Goal: Information Seeking & Learning: Learn about a topic

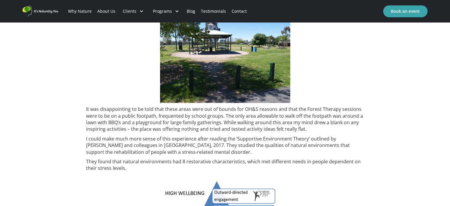
scroll to position [421, 0]
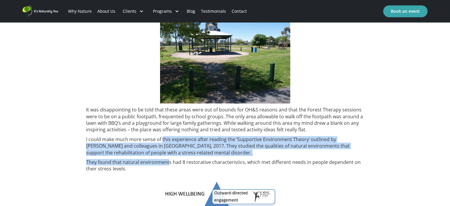
drag, startPoint x: 162, startPoint y: 136, endPoint x: 168, endPoint y: 162, distance: 26.7
click at [168, 162] on div "Does the physical environment around us influence how we feel and experience th…" at bounding box center [225, 199] width 278 height 829
click at [168, 162] on p "They found that natural environments had 8 restorative characteristics, which m…" at bounding box center [225, 165] width 278 height 13
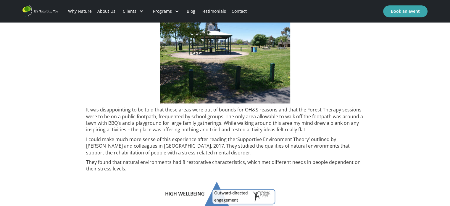
click at [107, 131] on p "It was disappointing to be told that these areas were out of bounds for OH&S re…" at bounding box center [225, 119] width 278 height 27
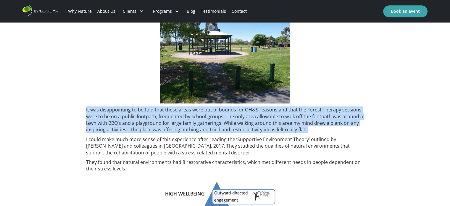
click at [107, 131] on p "It was disappointing to be told that these areas were out of bounds for OH&S re…" at bounding box center [225, 119] width 278 height 27
click at [160, 131] on p "It was disappointing to be told that these areas were out of bounds for OH&S re…" at bounding box center [225, 119] width 278 height 27
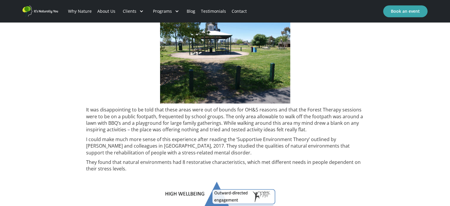
click at [179, 140] on p "I could make much more sense of this experience after reading the ‘Supportive E…" at bounding box center [225, 146] width 278 height 20
drag, startPoint x: 200, startPoint y: 152, endPoint x: 206, endPoint y: 150, distance: 6.6
click at [206, 150] on p "I could make much more sense of this experience after reading the ‘Supportive E…" at bounding box center [225, 146] width 278 height 20
click at [236, 171] on p "They found that natural environments had 8 restorative characteristics, which m…" at bounding box center [225, 165] width 278 height 13
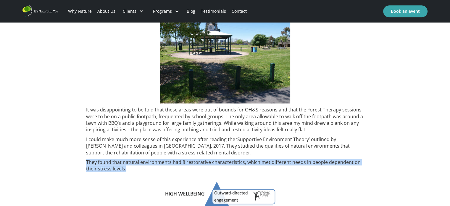
click at [236, 171] on p "They found that natural environments had 8 restorative characteristics, which m…" at bounding box center [225, 165] width 278 height 13
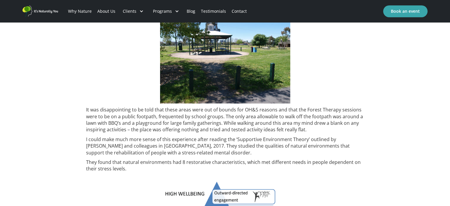
click at [171, 140] on p "I could make much more sense of this experience after reading the ‘Supportive E…" at bounding box center [225, 146] width 278 height 20
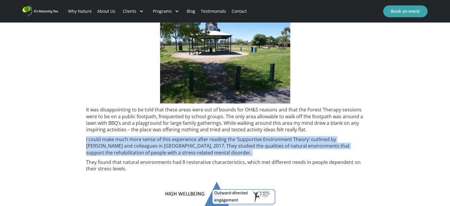
click at [171, 140] on p "I could make much more sense of this experience after reading the ‘Supportive E…" at bounding box center [225, 146] width 278 height 20
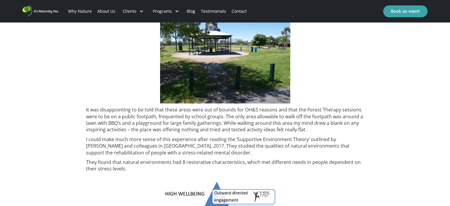
click at [174, 117] on p "It was disappointing to be told that these areas were out of bounds for OH&S re…" at bounding box center [225, 119] width 278 height 27
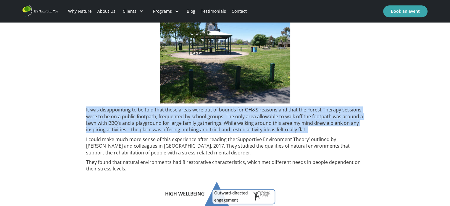
click at [174, 117] on p "It was disappointing to be told that these areas were out of bounds for OH&S re…" at bounding box center [225, 119] width 278 height 27
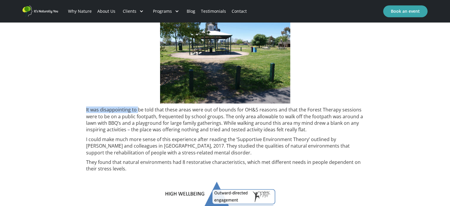
drag, startPoint x: 84, startPoint y: 110, endPoint x: 142, endPoint y: 104, distance: 58.0
click at [142, 104] on div "Does the physical environment around us influence how we feel and experience th…" at bounding box center [225, 203] width 450 height 855
click at [96, 118] on p "It was disappointing to be told that these areas were out of bounds for OH&S re…" at bounding box center [225, 119] width 278 height 27
click at [85, 122] on div "Does the physical environment around us influence how we feel and experience th…" at bounding box center [225, 203] width 450 height 855
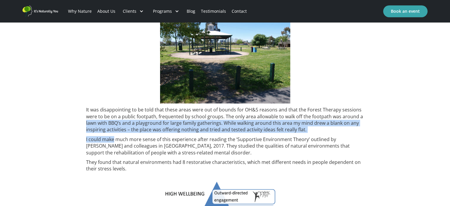
drag, startPoint x: 85, startPoint y: 122, endPoint x: 101, endPoint y: 133, distance: 19.9
click at [101, 133] on div "Does the physical environment around us influence how we feel and experience th…" at bounding box center [225, 203] width 450 height 855
click at [101, 133] on div "Does the physical environment around us influence how we feel and experience th…" at bounding box center [225, 199] width 278 height 829
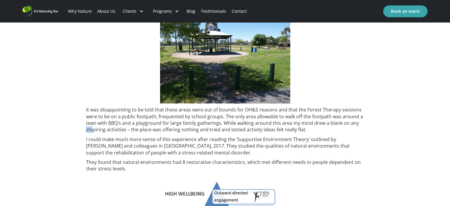
drag, startPoint x: 92, startPoint y: 132, endPoint x: 86, endPoint y: 132, distance: 5.9
click at [86, 132] on p "It was disappointing to be told that these areas were out of bounds for OH&S re…" at bounding box center [225, 119] width 278 height 27
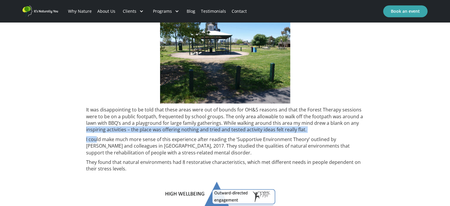
drag, startPoint x: 75, startPoint y: 127, endPoint x: 96, endPoint y: 137, distance: 23.3
click at [96, 137] on div "Does the physical environment around us influence how we feel and experience th…" at bounding box center [225, 203] width 450 height 855
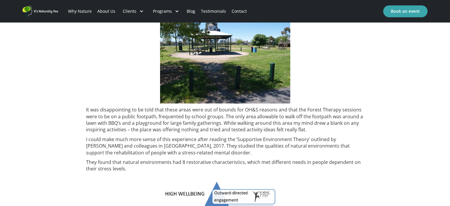
click at [114, 139] on p "I could make much more sense of this experience after reading the ‘Supportive E…" at bounding box center [225, 146] width 278 height 20
click at [87, 122] on p "It was disappointing to be told that these areas were out of bounds for OH&S re…" at bounding box center [225, 119] width 278 height 27
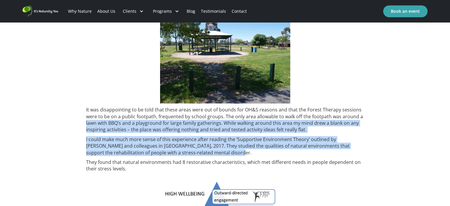
drag, startPoint x: 84, startPoint y: 122, endPoint x: 279, endPoint y: 151, distance: 197.0
click at [279, 151] on div "Does the physical environment around us influence how we feel and experience th…" at bounding box center [225, 203] width 450 height 855
click at [279, 151] on p "I could make much more sense of this experience after reading the ‘Supportive E…" at bounding box center [225, 146] width 278 height 20
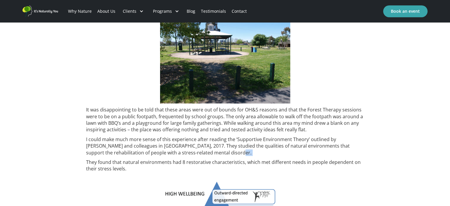
click at [279, 151] on p "I could make much more sense of this experience after reading the ‘Supportive E…" at bounding box center [225, 146] width 278 height 20
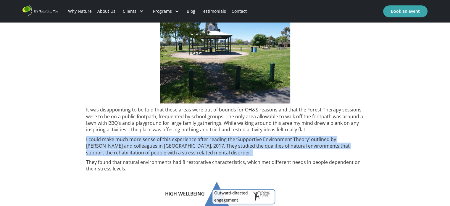
click at [279, 151] on p "I could make much more sense of this experience after reading the ‘Supportive E…" at bounding box center [225, 146] width 278 height 20
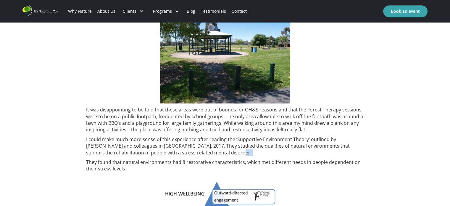
click at [279, 151] on p "I could make much more sense of this experience after reading the ‘Supportive E…" at bounding box center [225, 146] width 278 height 20
click at [258, 151] on p "I could make much more sense of this experience after reading the ‘Supportive E…" at bounding box center [225, 146] width 278 height 20
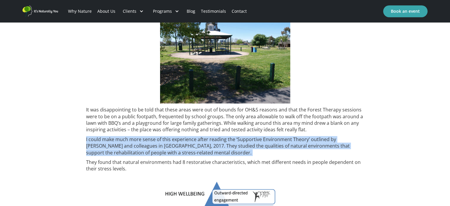
click at [258, 151] on p "I could make much more sense of this experience after reading the ‘Supportive E…" at bounding box center [225, 146] width 278 height 20
click at [217, 152] on p "I could make much more sense of this experience after reading the ‘Supportive E…" at bounding box center [225, 146] width 278 height 20
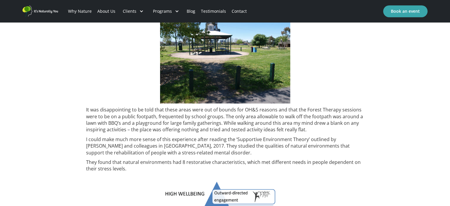
click at [217, 152] on p "I could make much more sense of this experience after reading the ‘Supportive E…" at bounding box center [225, 146] width 278 height 20
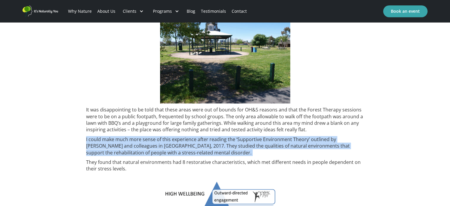
click at [217, 152] on p "I could make much more sense of this experience after reading the ‘Supportive E…" at bounding box center [225, 146] width 278 height 20
click at [199, 153] on p "I could make much more sense of this experience after reading the ‘Supportive E…" at bounding box center [225, 146] width 278 height 20
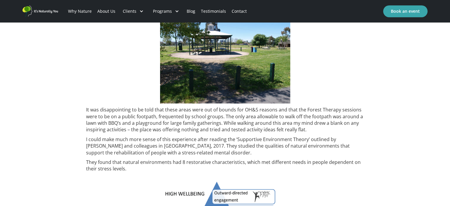
click at [199, 153] on p "I could make much more sense of this experience after reading the ‘Supportive E…" at bounding box center [225, 146] width 278 height 20
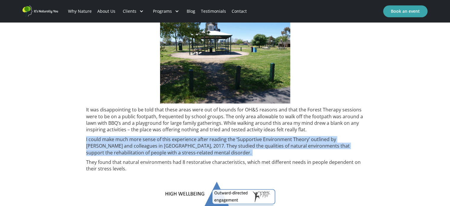
click at [199, 153] on p "I could make much more sense of this experience after reading the ‘Supportive E…" at bounding box center [225, 146] width 278 height 20
click at [153, 148] on p "I could make much more sense of this experience after reading the ‘Supportive E…" at bounding box center [225, 146] width 278 height 20
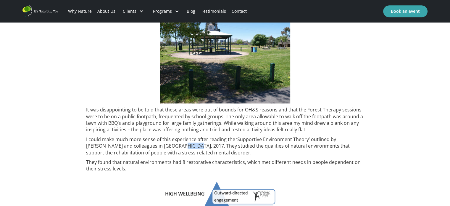
click at [153, 148] on p "I could make much more sense of this experience after reading the ‘Supportive E…" at bounding box center [225, 146] width 278 height 20
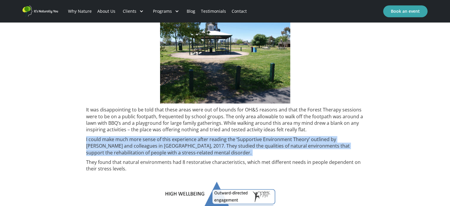
click at [153, 148] on p "I could make much more sense of this experience after reading the ‘Supportive E…" at bounding box center [225, 146] width 278 height 20
drag, startPoint x: 153, startPoint y: 148, endPoint x: 167, endPoint y: 153, distance: 14.7
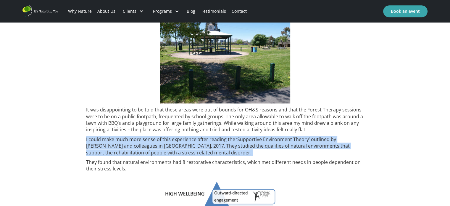
click at [167, 153] on p "I could make much more sense of this experience after reading the ‘Supportive E…" at bounding box center [225, 146] width 278 height 20
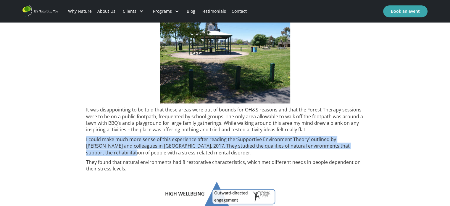
drag, startPoint x: 361, startPoint y: 147, endPoint x: 85, endPoint y: 141, distance: 276.3
click at [85, 141] on div "Does the physical environment around us influence how we feel and experience th…" at bounding box center [225, 203] width 450 height 855
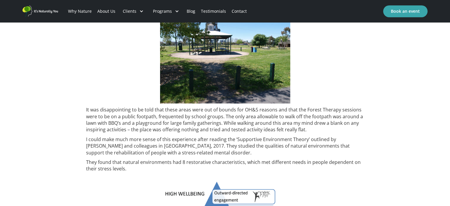
click at [83, 151] on div "Does the physical environment around us influence how we feel and experience th…" at bounding box center [225, 203] width 450 height 855
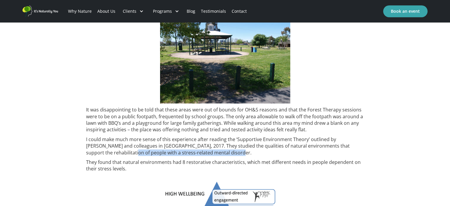
drag, startPoint x: 83, startPoint y: 151, endPoint x: 289, endPoint y: 150, distance: 205.6
click at [289, 150] on div "Does the physical environment around us influence how we feel and experience th…" at bounding box center [225, 203] width 450 height 855
click at [289, 150] on p "I could make much more sense of this experience after reading the ‘Supportive E…" at bounding box center [225, 146] width 278 height 20
drag, startPoint x: 274, startPoint y: 152, endPoint x: 85, endPoint y: 152, distance: 189.3
click at [85, 152] on div "Does the physical environment around us influence how we feel and experience th…" at bounding box center [225, 203] width 450 height 855
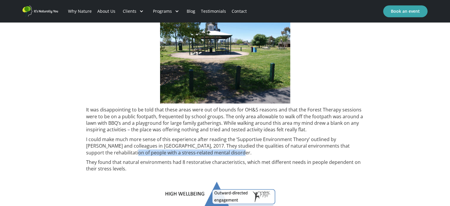
click at [85, 152] on div "Does the physical environment around us influence how we feel and experience th…" at bounding box center [225, 203] width 450 height 855
drag, startPoint x: 84, startPoint y: 153, endPoint x: 252, endPoint y: 153, distance: 168.0
click at [252, 153] on div "Does the physical environment around us influence how we feel and experience th…" at bounding box center [225, 203] width 450 height 855
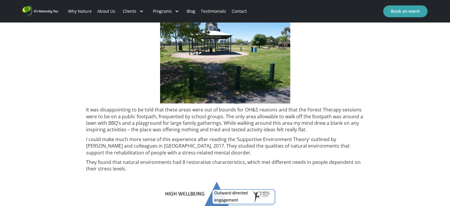
click at [262, 148] on p "I could make much more sense of this experience after reading the ‘Supportive E…" at bounding box center [225, 146] width 278 height 20
click at [152, 155] on p "I could make much more sense of this experience after reading the ‘Supportive E…" at bounding box center [225, 146] width 278 height 20
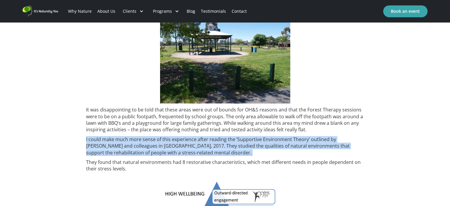
click at [152, 155] on p "I could make much more sense of this experience after reading the ‘Supportive E…" at bounding box center [225, 146] width 278 height 20
click at [83, 161] on div "Does the physical environment around us influence how we feel and experience th…" at bounding box center [225, 203] width 450 height 855
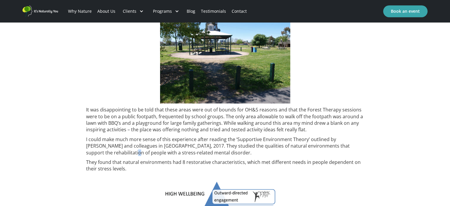
drag, startPoint x: 75, startPoint y: 152, endPoint x: 88, endPoint y: 154, distance: 12.5
click at [88, 154] on div "Does the physical environment around us influence how we feel and experience th…" at bounding box center [225, 203] width 450 height 855
click at [88, 154] on p "I could make much more sense of this experience after reading the ‘Supportive E…" at bounding box center [225, 146] width 278 height 20
drag, startPoint x: 85, startPoint y: 154, endPoint x: 116, endPoint y: 152, distance: 30.8
click at [116, 152] on div "Does the physical environment around us influence how we feel and experience th…" at bounding box center [225, 203] width 450 height 855
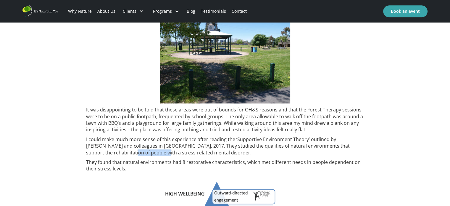
click at [116, 152] on p "I could make much more sense of this experience after reading the ‘Supportive E…" at bounding box center [225, 146] width 278 height 20
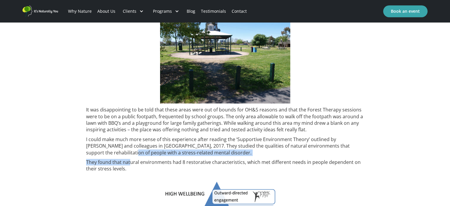
drag, startPoint x: 87, startPoint y: 154, endPoint x: 130, endPoint y: 158, distance: 43.4
click at [130, 158] on div "Does the physical environment around us influence how we feel and experience th…" at bounding box center [225, 199] width 278 height 829
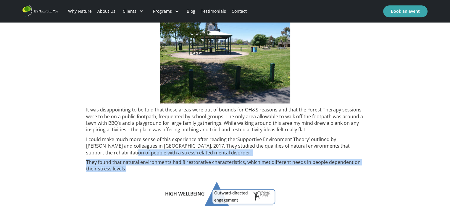
drag, startPoint x: 84, startPoint y: 152, endPoint x: 144, endPoint y: 171, distance: 62.9
click at [144, 171] on div "Does the physical environment around us influence how we feel and experience th…" at bounding box center [225, 203] width 450 height 855
click at [139, 170] on p "They found that natural environments had 8 restorative characteristics, which m…" at bounding box center [225, 165] width 278 height 13
drag, startPoint x: 139, startPoint y: 170, endPoint x: 86, endPoint y: 152, distance: 55.4
click at [86, 152] on div "Does the physical environment around us influence how we feel and experience th…" at bounding box center [225, 199] width 278 height 829
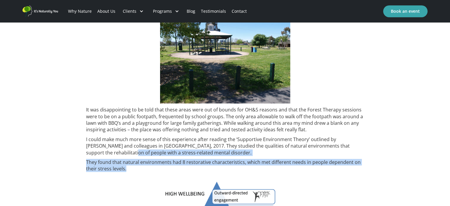
click at [86, 152] on p "I could make much more sense of this experience after reading the ‘Supportive E…" at bounding box center [225, 146] width 278 height 20
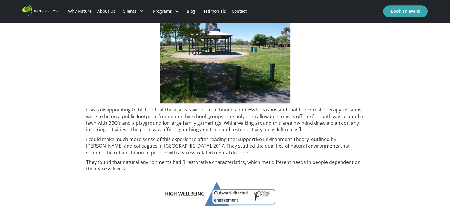
click at [86, 152] on p "I could make much more sense of this experience after reading the ‘Supportive E…" at bounding box center [225, 146] width 278 height 20
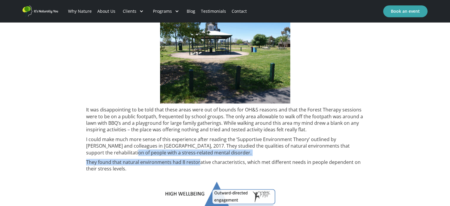
drag, startPoint x: 84, startPoint y: 151, endPoint x: 199, endPoint y: 164, distance: 115.6
click at [199, 164] on div "Does the physical environment around us influence how we feel and experience th…" at bounding box center [225, 203] width 450 height 855
click at [199, 164] on p "They found that natural environments had 8 restorative characteristics, which m…" at bounding box center [225, 165] width 278 height 13
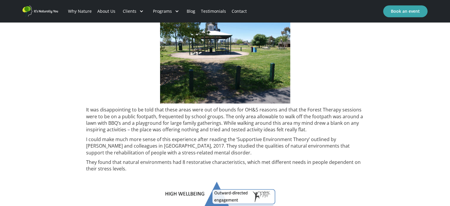
click at [199, 164] on p "They found that natural environments had 8 restorative characteristics, which m…" at bounding box center [225, 165] width 278 height 13
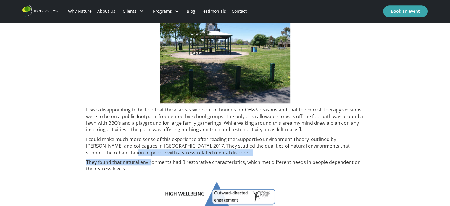
drag, startPoint x: 82, startPoint y: 152, endPoint x: 151, endPoint y: 160, distance: 69.9
click at [151, 160] on div "Does the physical environment around us influence how we feel and experience th…" at bounding box center [225, 203] width 450 height 855
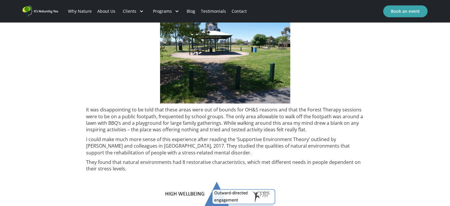
click at [183, 164] on p "They found that natural environments had 8 restorative characteristics, which m…" at bounding box center [225, 165] width 278 height 13
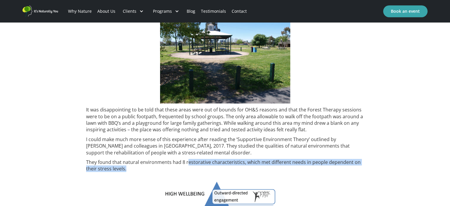
drag, startPoint x: 201, startPoint y: 165, endPoint x: 186, endPoint y: 163, distance: 14.7
click at [186, 163] on p "They found that natural environments had 8 restorative characteristics, which m…" at bounding box center [225, 165] width 278 height 13
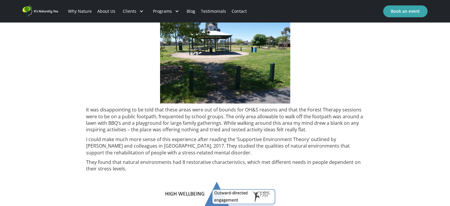
click at [180, 163] on p "They found that natural environments had 8 restorative characteristics, which m…" at bounding box center [225, 165] width 278 height 13
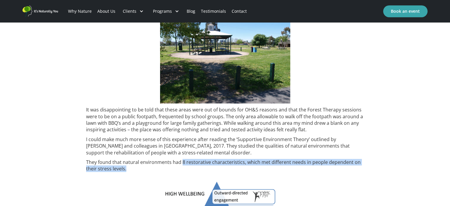
drag, startPoint x: 180, startPoint y: 163, endPoint x: 180, endPoint y: 168, distance: 4.7
click at [180, 168] on p "They found that natural environments had 8 restorative characteristics, which m…" at bounding box center [225, 165] width 278 height 13
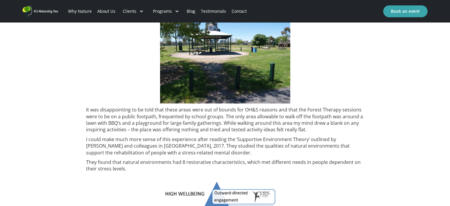
click at [180, 168] on p "They found that natural environments had 8 restorative characteristics, which m…" at bounding box center [225, 165] width 278 height 13
click at [176, 157] on div "Does the physical environment around us influence how we feel and experience th…" at bounding box center [225, 199] width 278 height 829
click at [186, 154] on p "I could make much more sense of this experience after reading the ‘Supportive E…" at bounding box center [225, 146] width 278 height 20
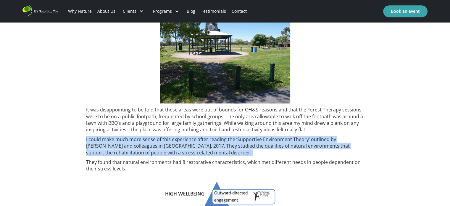
click at [186, 154] on p "I could make much more sense of this experience after reading the ‘Supportive E…" at bounding box center [225, 146] width 278 height 20
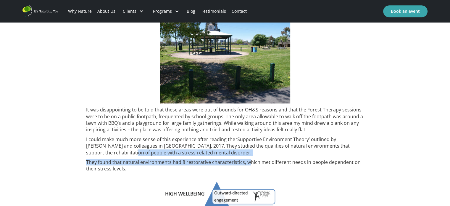
drag, startPoint x: 81, startPoint y: 153, endPoint x: 247, endPoint y: 161, distance: 166.1
click at [247, 161] on div "Does the physical environment around us influence how we feel and experience th…" at bounding box center [225, 203] width 450 height 855
click at [240, 159] on p "They found that natural environments had 8 restorative characteristics, which m…" at bounding box center [225, 165] width 278 height 13
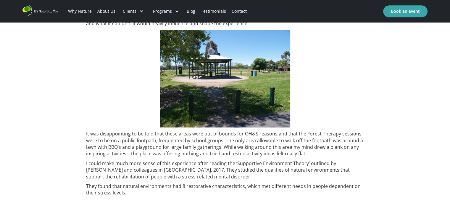
scroll to position [415, 0]
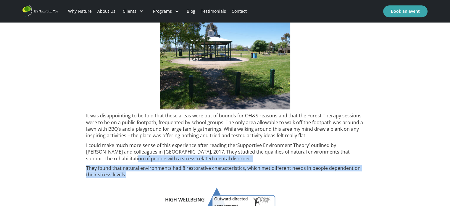
drag, startPoint x: 140, startPoint y: 174, endPoint x: 82, endPoint y: 156, distance: 60.3
click at [82, 156] on div "Does the physical environment around us influence how we feel and experience th…" at bounding box center [225, 209] width 450 height 855
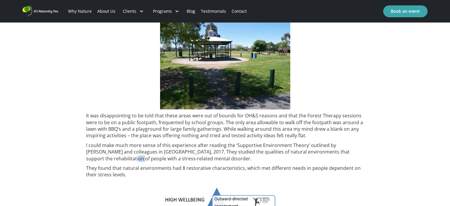
click at [82, 156] on div "Does the physical environment around us influence how we feel and experience th…" at bounding box center [225, 209] width 450 height 855
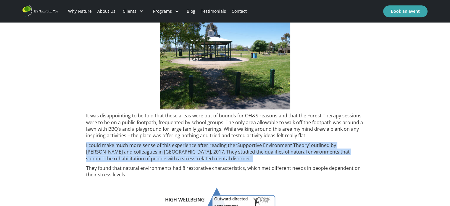
click at [82, 156] on div "Does the physical environment around us influence how we feel and experience th…" at bounding box center [225, 209] width 450 height 855
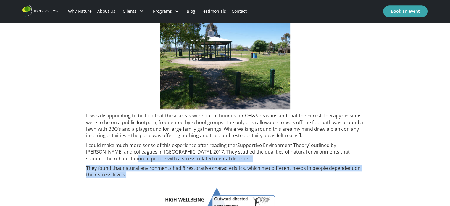
drag, startPoint x: 82, startPoint y: 156, endPoint x: 128, endPoint y: 177, distance: 50.4
click at [128, 177] on div "Does the physical environment around us influence how we feel and experience th…" at bounding box center [225, 209] width 450 height 855
click at [128, 177] on p "They found that natural environments had 8 restorative characteristics, which m…" at bounding box center [225, 170] width 278 height 13
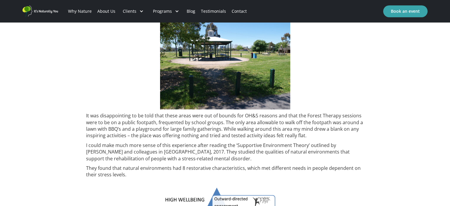
drag, startPoint x: 128, startPoint y: 177, endPoint x: 126, endPoint y: 172, distance: 5.3
click at [126, 172] on p "They found that natural environments had 8 restorative characteristics, which m…" at bounding box center [225, 170] width 278 height 13
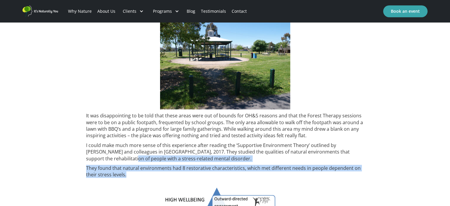
drag, startPoint x: 85, startPoint y: 156, endPoint x: 129, endPoint y: 176, distance: 47.8
click at [129, 176] on div "Does the physical environment around us influence how we feel and experience th…" at bounding box center [225, 209] width 450 height 855
click at [129, 176] on p "They found that natural environments had 8 restorative characteristics, which m…" at bounding box center [225, 170] width 278 height 13
drag, startPoint x: 129, startPoint y: 176, endPoint x: 77, endPoint y: 156, distance: 55.6
click at [77, 156] on div "Does the physical environment around us influence how we feel and experience th…" at bounding box center [225, 209] width 450 height 855
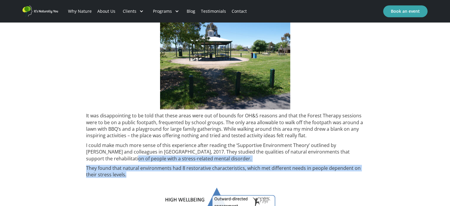
click at [77, 156] on div "Does the physical environment around us influence how we feel and experience th…" at bounding box center [225, 209] width 450 height 855
drag, startPoint x: 83, startPoint y: 158, endPoint x: 130, endPoint y: 176, distance: 50.3
click at [130, 176] on div "Does the physical environment around us influence how we feel and experience th…" at bounding box center [225, 209] width 450 height 855
click at [130, 176] on p "They found that natural environments had 8 restorative characteristics, which m…" at bounding box center [225, 170] width 278 height 13
drag, startPoint x: 130, startPoint y: 176, endPoint x: 78, endPoint y: 157, distance: 55.4
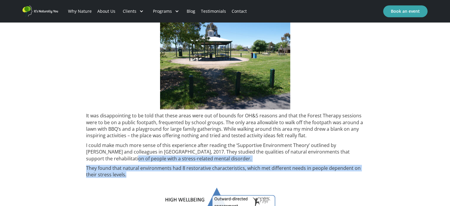
click at [78, 157] on div "Does the physical environment around us influence how we feel and experience th…" at bounding box center [225, 209] width 450 height 855
click at [86, 157] on p "I could make much more sense of this experience after reading the ‘Supportive E…" at bounding box center [225, 152] width 278 height 20
drag, startPoint x: 86, startPoint y: 157, endPoint x: 138, endPoint y: 183, distance: 57.8
click at [138, 183] on div "Does the physical environment around us influence how we feel and experience th…" at bounding box center [225, 205] width 278 height 829
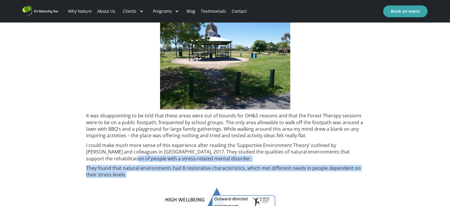
drag, startPoint x: 135, startPoint y: 177, endPoint x: 82, endPoint y: 158, distance: 55.7
click at [82, 158] on div "Does the physical environment around us influence how we feel and experience th…" at bounding box center [225, 209] width 450 height 855
drag, startPoint x: 82, startPoint y: 158, endPoint x: 126, endPoint y: 175, distance: 47.2
click at [126, 175] on div "Does the physical environment around us influence how we feel and experience th…" at bounding box center [225, 209] width 450 height 855
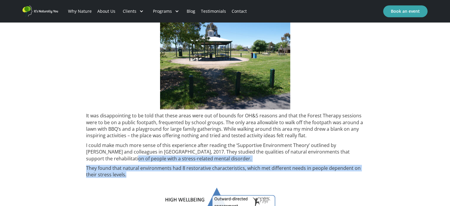
click at [126, 175] on p "They found that natural environments had 8 restorative characteristics, which m…" at bounding box center [225, 170] width 278 height 13
drag, startPoint x: 129, startPoint y: 175, endPoint x: 83, endPoint y: 156, distance: 49.4
click at [83, 156] on div "Does the physical environment around us influence how we feel and experience th…" at bounding box center [225, 209] width 450 height 855
drag, startPoint x: 86, startPoint y: 159, endPoint x: 125, endPoint y: 178, distance: 43.9
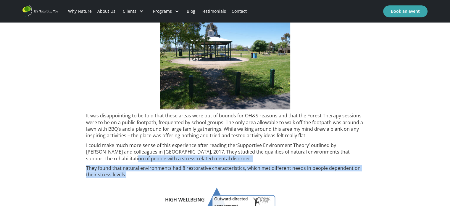
click at [125, 178] on div "Does the physical environment around us influence how we feel and experience th…" at bounding box center [225, 205] width 278 height 829
drag, startPoint x: 127, startPoint y: 176, endPoint x: 84, endPoint y: 155, distance: 48.3
click at [84, 155] on div "Does the physical environment around us influence how we feel and experience th…" at bounding box center [225, 209] width 450 height 855
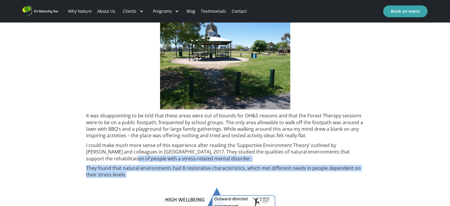
drag, startPoint x: 85, startPoint y: 157, endPoint x: 125, endPoint y: 172, distance: 43.0
click at [125, 172] on div "Does the physical environment around us influence how we feel and experience th…" at bounding box center [225, 209] width 450 height 855
click at [125, 172] on p "They found that natural environments had 8 restorative characteristics, which m…" at bounding box center [225, 170] width 278 height 13
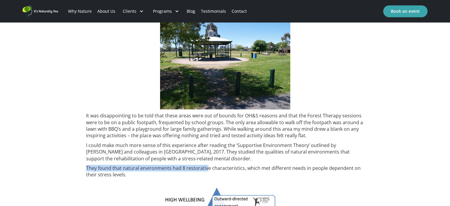
drag, startPoint x: 87, startPoint y: 168, endPoint x: 201, endPoint y: 168, distance: 114.8
click at [201, 168] on p "They found that natural environments had 8 restorative characteristics, which m…" at bounding box center [225, 170] width 278 height 13
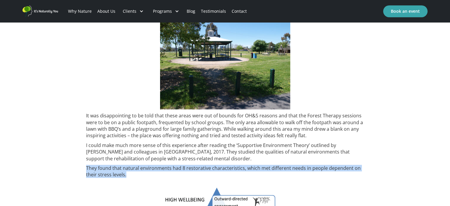
click at [201, 168] on p "They found that natural environments had 8 restorative characteristics, which m…" at bounding box center [225, 170] width 278 height 13
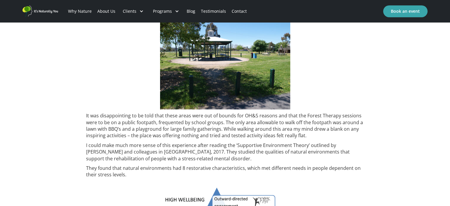
click at [201, 168] on p "They found that natural environments had 8 restorative characteristics, which m…" at bounding box center [225, 170] width 278 height 13
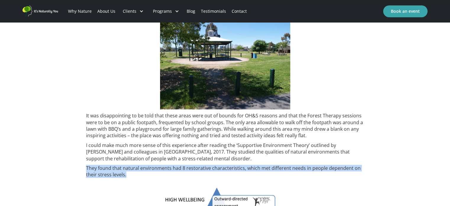
click at [201, 168] on p "They found that natural environments had 8 restorative characteristics, which m…" at bounding box center [225, 170] width 278 height 13
drag, startPoint x: 125, startPoint y: 177, endPoint x: 83, endPoint y: 159, distance: 45.9
click at [83, 159] on div "Does the physical environment around us influence how we feel and experience th…" at bounding box center [225, 209] width 450 height 855
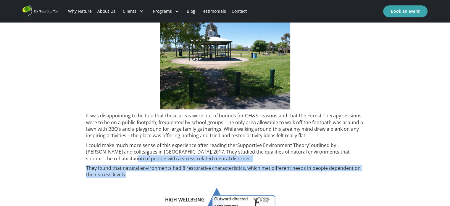
click at [83, 159] on div "Does the physical environment around us influence how we feel and experience th…" at bounding box center [225, 209] width 450 height 855
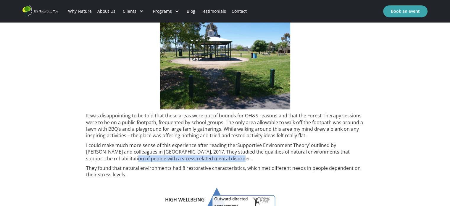
drag, startPoint x: 83, startPoint y: 159, endPoint x: 227, endPoint y: 159, distance: 144.4
click at [227, 159] on div "Does the physical environment around us influence how we feel and experience th…" at bounding box center [225, 209] width 450 height 855
click at [220, 172] on p "They found that natural environments had 8 restorative characteristics, which m…" at bounding box center [225, 170] width 278 height 13
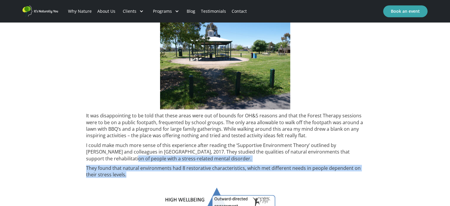
drag, startPoint x: 79, startPoint y: 159, endPoint x: 168, endPoint y: 177, distance: 90.6
click at [168, 177] on div "Does the physical environment around us influence how we feel and experience th…" at bounding box center [225, 209] width 450 height 855
click at [168, 177] on p "They found that natural environments had 8 restorative characteristics, which m…" at bounding box center [225, 170] width 278 height 13
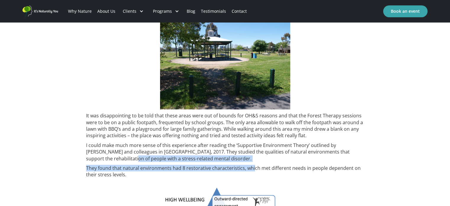
drag, startPoint x: 81, startPoint y: 162, endPoint x: 253, endPoint y: 167, distance: 172.3
click at [253, 167] on div "Does the physical environment around us influence how we feel and experience th…" at bounding box center [225, 209] width 450 height 855
click at [253, 167] on p "They found that natural environments had 8 restorative characteristics, which m…" at bounding box center [225, 170] width 278 height 13
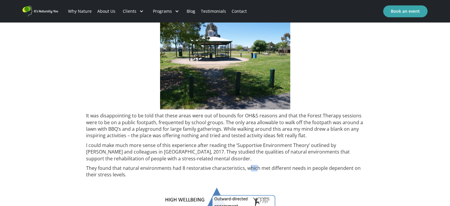
drag, startPoint x: 253, startPoint y: 167, endPoint x: 248, endPoint y: 167, distance: 5.3
click at [248, 167] on p "They found that natural environments had 8 restorative characteristics, which m…" at bounding box center [225, 170] width 278 height 13
click at [218, 162] on div "Does the physical environment around us influence how we feel and experience th…" at bounding box center [225, 205] width 278 height 829
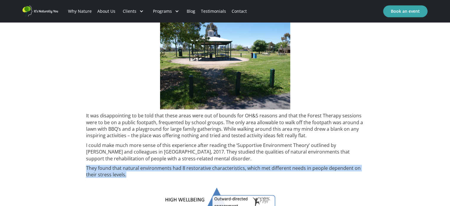
click at [218, 162] on div "Does the physical environment around us influence how we feel and experience th…" at bounding box center [225, 205] width 278 height 829
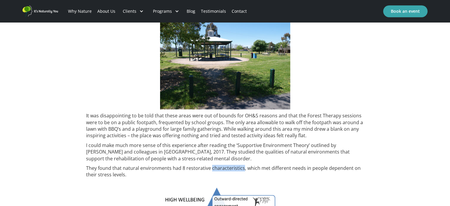
click at [218, 162] on div "Does the physical environment around us influence how we feel and experience th…" at bounding box center [225, 205] width 278 height 829
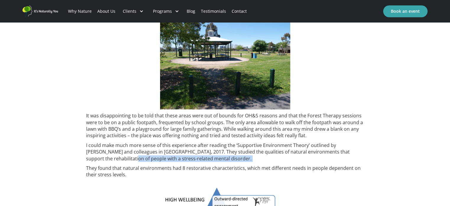
drag, startPoint x: 82, startPoint y: 162, endPoint x: 88, endPoint y: 159, distance: 6.6
click at [88, 159] on div "Does the physical environment around us influence how we feel and experience th…" at bounding box center [225, 209] width 450 height 855
click at [88, 159] on p "I could make much more sense of this experience after reading the ‘Supportive E…" at bounding box center [225, 152] width 278 height 20
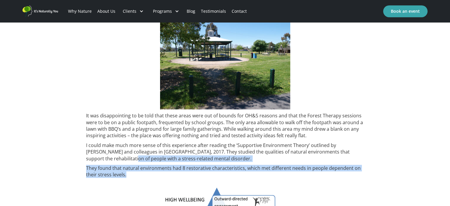
drag, startPoint x: 85, startPoint y: 158, endPoint x: 128, endPoint y: 182, distance: 48.8
click at [128, 182] on div "Does the physical environment around us influence how we feel and experience th…" at bounding box center [225, 209] width 450 height 855
click at [85, 162] on div "Does the physical environment around us influence how we feel and experience th…" at bounding box center [225, 209] width 450 height 855
drag, startPoint x: 86, startPoint y: 157, endPoint x: 129, endPoint y: 180, distance: 47.9
click at [129, 180] on div "Does the physical environment around us influence how we feel and experience th…" at bounding box center [225, 205] width 278 height 829
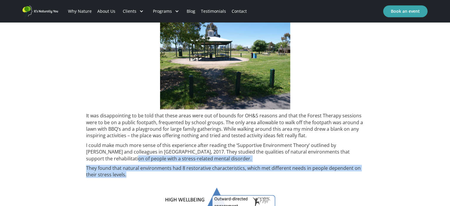
click at [129, 180] on div "Does the physical environment around us influence how we feel and experience th…" at bounding box center [225, 205] width 278 height 829
drag, startPoint x: 86, startPoint y: 159, endPoint x: 128, endPoint y: 179, distance: 45.7
click at [128, 179] on div "Does the physical environment around us influence how we feel and experience th…" at bounding box center [225, 205] width 278 height 829
click at [128, 175] on p "They found that natural environments had 8 restorative characteristics, which m…" at bounding box center [225, 170] width 278 height 13
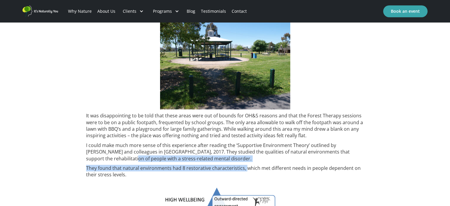
drag, startPoint x: 87, startPoint y: 159, endPoint x: 246, endPoint y: 168, distance: 159.7
click at [246, 168] on div "Does the physical environment around us influence how we feel and experience th…" at bounding box center [225, 205] width 278 height 829
click at [246, 168] on p "They found that natural environments had 8 restorative characteristics, which m…" at bounding box center [225, 170] width 278 height 13
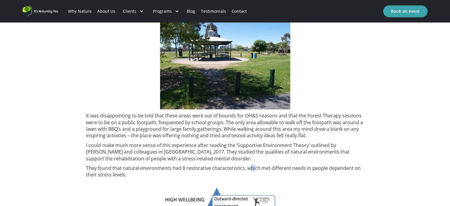
drag, startPoint x: 249, startPoint y: 169, endPoint x: 252, endPoint y: 166, distance: 4.6
click at [252, 166] on p "They found that natural environments had 8 restorative characteristics, which m…" at bounding box center [225, 170] width 278 height 13
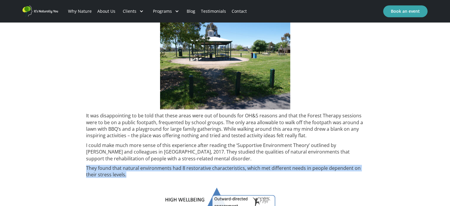
click at [252, 166] on p "They found that natural environments had 8 restorative characteristics, which m…" at bounding box center [225, 170] width 278 height 13
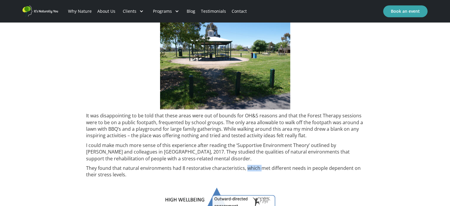
click at [252, 166] on p "They found that natural environments had 8 restorative characteristics, which m…" at bounding box center [225, 170] width 278 height 13
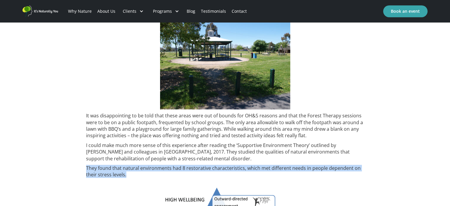
click at [252, 166] on p "They found that natural environments had 8 restorative characteristics, which m…" at bounding box center [225, 170] width 278 height 13
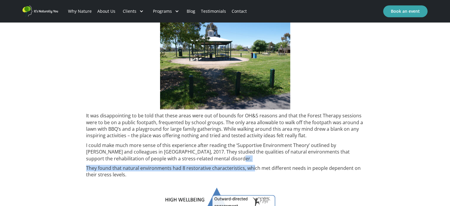
drag, startPoint x: 252, startPoint y: 166, endPoint x: 237, endPoint y: 159, distance: 17.0
click at [237, 159] on div "Does the physical environment around us influence how we feel and experience th…" at bounding box center [225, 205] width 278 height 829
click at [237, 159] on p "I could make much more sense of this experience after reading the ‘Supportive E…" at bounding box center [225, 152] width 278 height 20
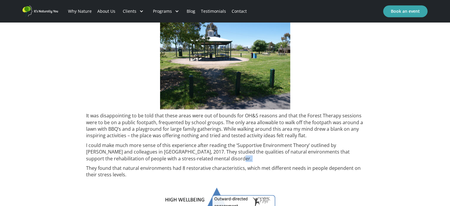
click at [237, 159] on p "I could make much more sense of this experience after reading the ‘Supportive E…" at bounding box center [225, 152] width 278 height 20
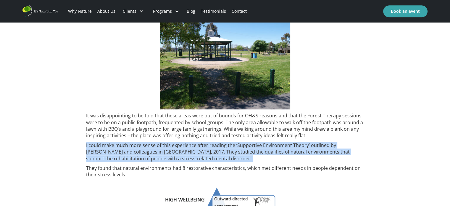
click at [237, 159] on p "I could make much more sense of this experience after reading the ‘Supportive E…" at bounding box center [225, 152] width 278 height 20
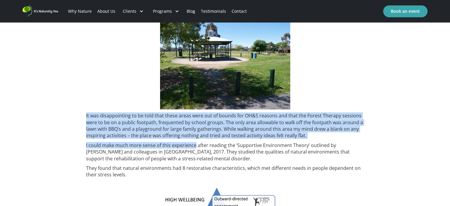
drag, startPoint x: 79, startPoint y: 113, endPoint x: 195, endPoint y: 147, distance: 120.7
click at [195, 147] on div "Does the physical environment around us influence how we feel and experience th…" at bounding box center [225, 209] width 450 height 855
click at [195, 147] on p "I could make much more sense of this experience after reading the ‘Supportive E…" at bounding box center [225, 152] width 278 height 20
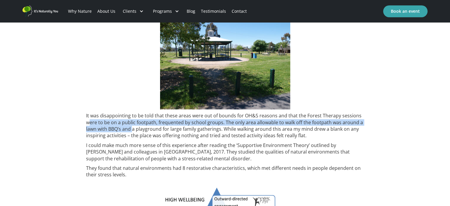
drag, startPoint x: 90, startPoint y: 120, endPoint x: 133, endPoint y: 131, distance: 44.3
click at [133, 131] on p "It was disappointing to be told that these areas were out of bounds for OH&S re…" at bounding box center [225, 125] width 278 height 27
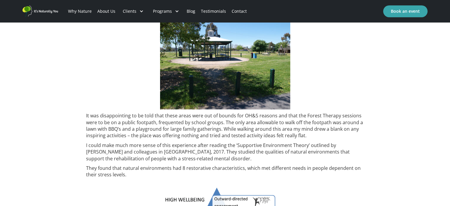
click at [125, 127] on p "It was disappointing to be told that these areas were out of bounds for OH&S re…" at bounding box center [225, 125] width 278 height 27
click at [116, 127] on p "It was disappointing to be told that these areas were out of bounds for OH&S re…" at bounding box center [225, 125] width 278 height 27
click at [87, 115] on p "It was disappointing to be told that these areas were out of bounds for OH&S re…" at bounding box center [225, 125] width 278 height 27
drag, startPoint x: 85, startPoint y: 115, endPoint x: 186, endPoint y: 116, distance: 100.6
click at [186, 116] on div "Does the physical environment around us influence how we feel and experience th…" at bounding box center [225, 209] width 450 height 855
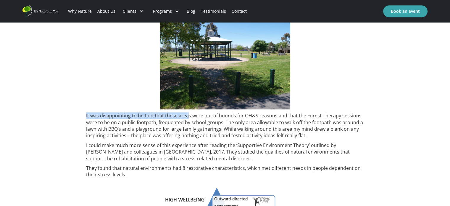
click at [186, 116] on p "It was disappointing to be told that these areas were out of bounds for OH&S re…" at bounding box center [225, 125] width 278 height 27
click at [122, 118] on p "It was disappointing to be told that these areas were out of bounds for OH&S re…" at bounding box center [225, 125] width 278 height 27
click at [133, 119] on p "It was disappointing to be told that these areas were out of bounds for OH&S re…" at bounding box center [225, 125] width 278 height 27
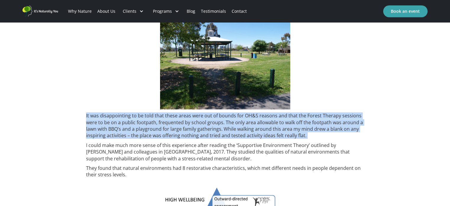
click at [133, 119] on p "It was disappointing to be told that these areas were out of bounds for OH&S re…" at bounding box center [225, 125] width 278 height 27
click at [168, 122] on p "It was disappointing to be told that these areas were out of bounds for OH&S re…" at bounding box center [225, 125] width 278 height 27
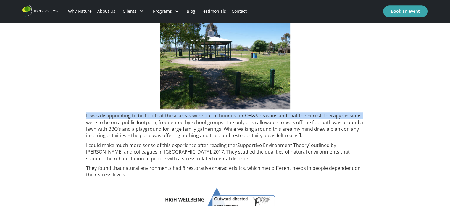
drag, startPoint x: 83, startPoint y: 119, endPoint x: 80, endPoint y: 114, distance: 5.6
click at [80, 114] on div "Does the physical environment around us influence how we feel and experience th…" at bounding box center [225, 209] width 450 height 855
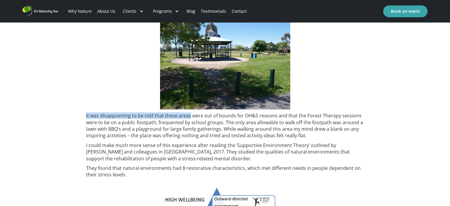
drag, startPoint x: 80, startPoint y: 114, endPoint x: 190, endPoint y: 113, distance: 109.8
click at [190, 113] on div "Does the physical environment around us influence how we feel and experience th…" at bounding box center [225, 209] width 450 height 855
click at [190, 113] on p "It was disappointing to be told that these areas were out of bounds for OH&S re…" at bounding box center [225, 125] width 278 height 27
drag, startPoint x: 84, startPoint y: 117, endPoint x: 198, endPoint y: 115, distance: 114.2
click at [198, 115] on div "Does the physical environment around us influence how we feel and experience th…" at bounding box center [225, 209] width 450 height 855
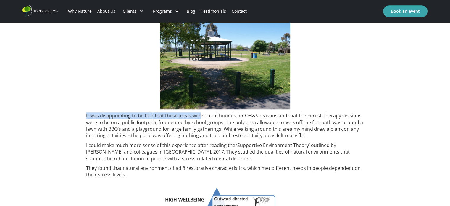
click at [198, 115] on p "It was disappointing to be told that these areas were out of bounds for OH&S re…" at bounding box center [225, 125] width 278 height 27
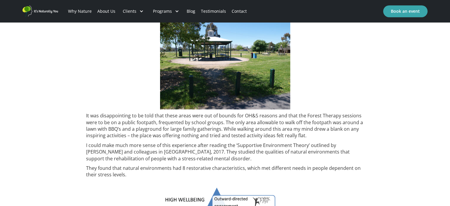
click at [198, 115] on p "It was disappointing to be told that these areas were out of bounds for OH&S re…" at bounding box center [225, 125] width 278 height 27
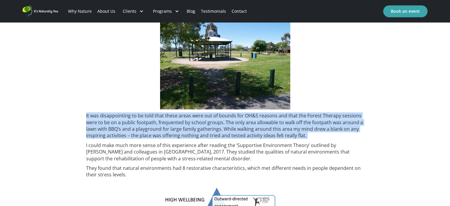
click at [198, 115] on p "It was disappointing to be told that these areas were out of bounds for OH&S re…" at bounding box center [225, 125] width 278 height 27
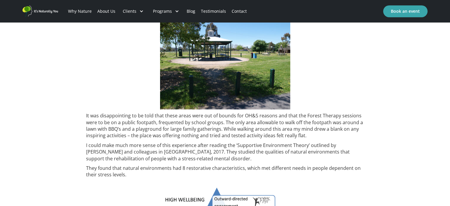
click at [198, 115] on p "It was disappointing to be told that these areas were out of bounds for OH&S re…" at bounding box center [225, 125] width 278 height 27
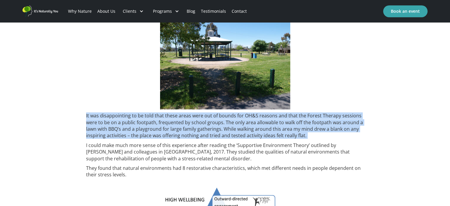
click at [198, 115] on p "It was disappointing to be told that these areas were out of bounds for OH&S re…" at bounding box center [225, 125] width 278 height 27
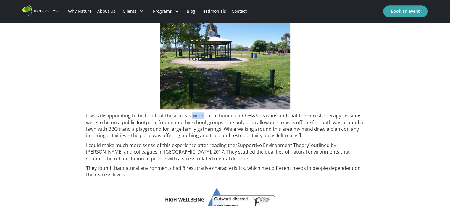
click at [198, 115] on p "It was disappointing to be told that these areas were out of bounds for OH&S re…" at bounding box center [225, 125] width 278 height 27
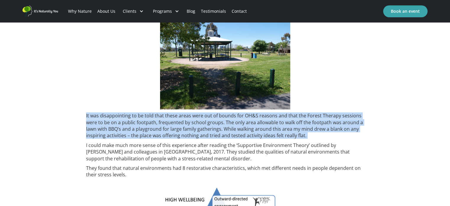
click at [198, 115] on p "It was disappointing to be told that these areas were out of bounds for OH&S re…" at bounding box center [225, 125] width 278 height 27
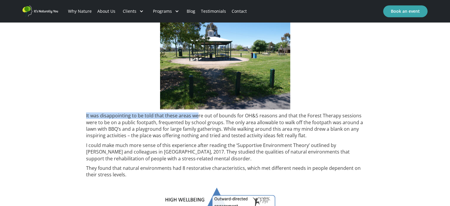
drag, startPoint x: 84, startPoint y: 117, endPoint x: 197, endPoint y: 111, distance: 113.5
click at [197, 111] on div "Does the physical environment around us influence how we feel and experience th…" at bounding box center [225, 209] width 450 height 855
click at [197, 111] on div "Does the physical environment around us influence how we feel and experience th…" at bounding box center [225, 205] width 278 height 829
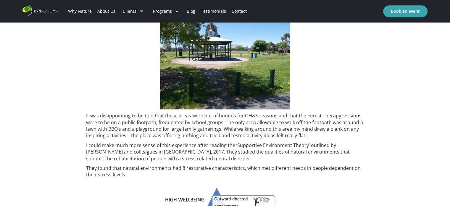
click at [197, 111] on div "Does the physical environment around us influence how we feel and experience th…" at bounding box center [225, 205] width 278 height 829
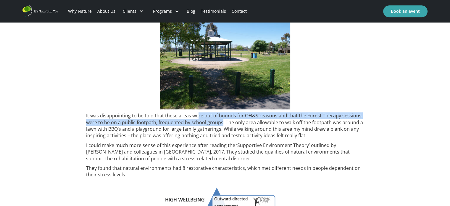
drag, startPoint x: 197, startPoint y: 111, endPoint x: 221, endPoint y: 122, distance: 26.1
click at [221, 122] on div "Does the physical environment around us influence how we feel and experience th…" at bounding box center [225, 205] width 278 height 829
click at [221, 122] on p "It was disappointing to be told that these areas were out of bounds for OH&S re…" at bounding box center [225, 125] width 278 height 27
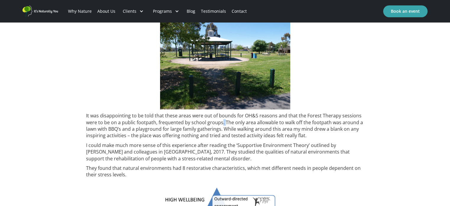
click at [221, 122] on p "It was disappointing to be told that these areas were out of bounds for OH&S re…" at bounding box center [225, 125] width 278 height 27
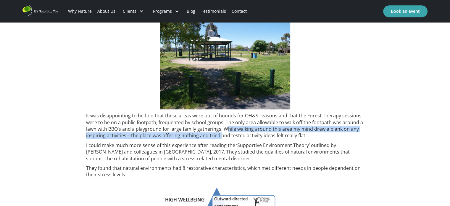
drag, startPoint x: 220, startPoint y: 135, endPoint x: 225, endPoint y: 130, distance: 6.9
click at [225, 130] on p "It was disappointing to be told that these areas were out of bounds for OH&S re…" at bounding box center [225, 125] width 278 height 27
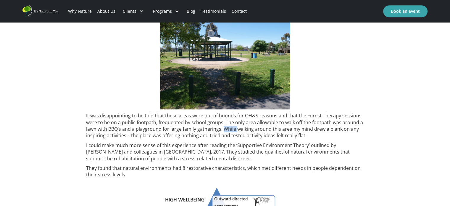
click at [225, 130] on p "It was disappointing to be told that these areas were out of bounds for OH&S re…" at bounding box center [225, 125] width 278 height 27
drag, startPoint x: 216, startPoint y: 135, endPoint x: 209, endPoint y: 134, distance: 6.8
click at [209, 134] on p "It was disappointing to be told that these areas were out of bounds for OH&S re…" at bounding box center [225, 125] width 278 height 27
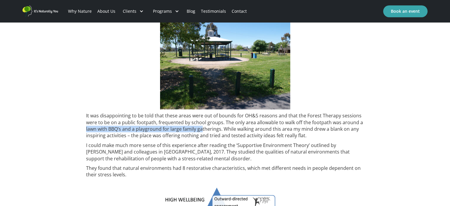
drag, startPoint x: 85, startPoint y: 129, endPoint x: 202, endPoint y: 126, distance: 117.5
click at [202, 126] on div "Does the physical environment around us influence how we feel and experience th…" at bounding box center [225, 209] width 450 height 855
click at [202, 126] on p "It was disappointing to be told that these areas were out of bounds for OH&S re…" at bounding box center [225, 125] width 278 height 27
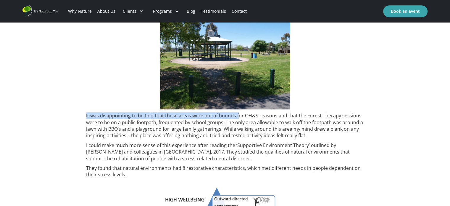
drag, startPoint x: 77, startPoint y: 114, endPoint x: 238, endPoint y: 114, distance: 161.2
click at [238, 114] on div "Does the physical environment around us influence how we feel and experience th…" at bounding box center [225, 209] width 450 height 855
click at [238, 114] on p "It was disappointing to be told that these areas were out of bounds for OH&S re…" at bounding box center [225, 125] width 278 height 27
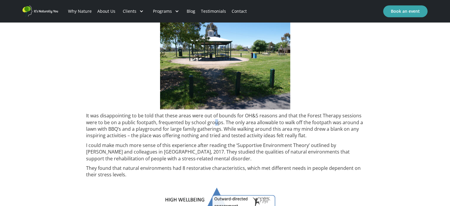
drag, startPoint x: 216, startPoint y: 123, endPoint x: 214, endPoint y: 125, distance: 3.1
click at [214, 125] on p "It was disappointing to be told that these areas were out of bounds for OH&S re…" at bounding box center [225, 125] width 278 height 27
drag, startPoint x: 214, startPoint y: 125, endPoint x: 211, endPoint y: 125, distance: 3.0
click at [211, 125] on p "It was disappointing to be told that these areas were out of bounds for OH&S re…" at bounding box center [225, 125] width 278 height 27
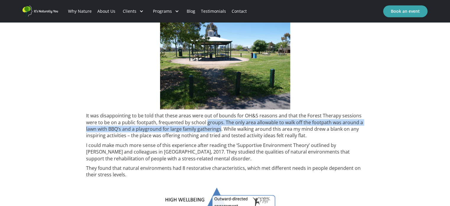
click at [212, 123] on p "It was disappointing to be told that these areas were out of bounds for OH&S re…" at bounding box center [225, 125] width 278 height 27
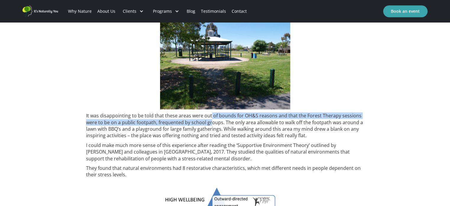
drag, startPoint x: 209, startPoint y: 114, endPoint x: 209, endPoint y: 123, distance: 8.9
click at [209, 123] on p "It was disappointing to be told that these areas were out of bounds for OH&S re…" at bounding box center [225, 125] width 278 height 27
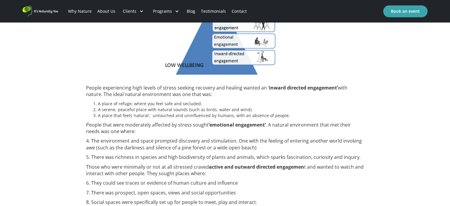
scroll to position [616, 0]
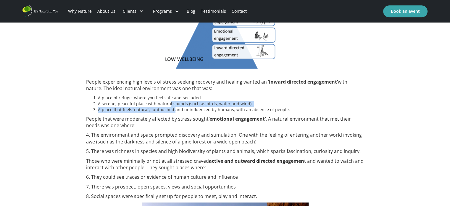
drag, startPoint x: 168, startPoint y: 103, endPoint x: 172, endPoint y: 111, distance: 9.0
click at [172, 111] on ol "A place of refuge, where you feel safe and secluded. A serene, peaceful place w…" at bounding box center [225, 104] width 278 height 18
click at [172, 111] on li "A place that feels ‘natural’, untouched and uninfluenced by humans, with an abs…" at bounding box center [231, 109] width 266 height 6
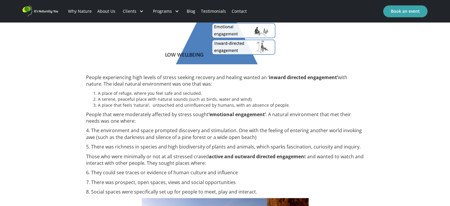
scroll to position [620, 0]
click at [174, 104] on li "A place that feels ‘natural’, untouched and uninfluenced by humans, with an abs…" at bounding box center [231, 105] width 266 height 6
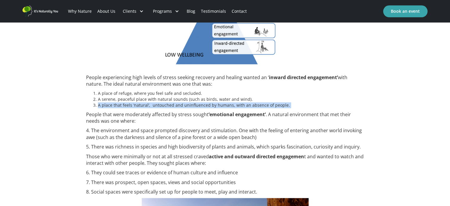
click at [174, 104] on li "A place that feels ‘natural’, untouched and uninfluenced by humans, with an abs…" at bounding box center [231, 105] width 266 height 6
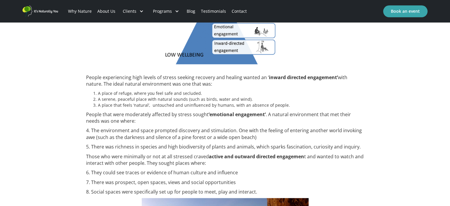
click at [171, 93] on li "A place of refuge, where you feel safe and secluded." at bounding box center [231, 93] width 266 height 6
drag, startPoint x: 221, startPoint y: 75, endPoint x: 224, endPoint y: 79, distance: 5.0
click at [224, 79] on p "People experiencing high levels of stress seeking recovery and healing wanted a…" at bounding box center [225, 80] width 278 height 13
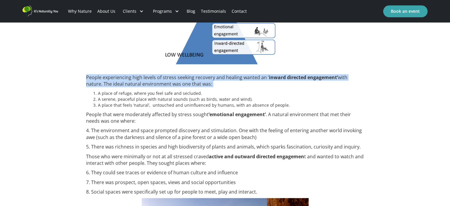
click at [224, 79] on p "People experiencing high levels of stress seeking recovery and healing wanted a…" at bounding box center [225, 80] width 278 height 13
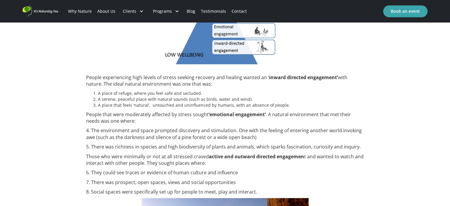
click at [219, 133] on p "4. The environment and space prompted discovery and stimulation. One with the f…" at bounding box center [225, 133] width 278 height 13
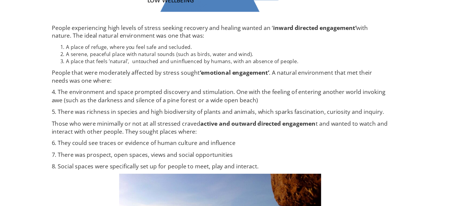
scroll to position [638, 0]
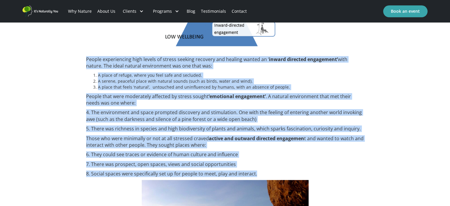
drag, startPoint x: 83, startPoint y: 58, endPoint x: 256, endPoint y: 171, distance: 206.5
copy div "People experiencing high levels of stress seeking recovery and healing wanted a…"
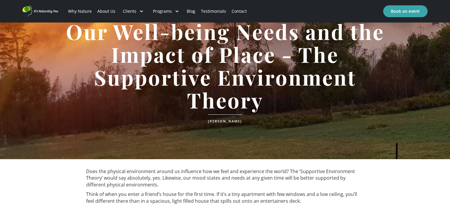
scroll to position [0, 0]
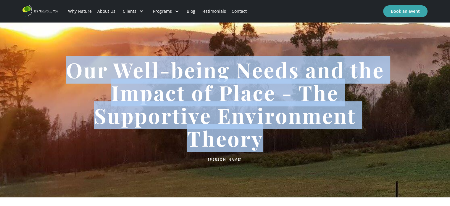
drag, startPoint x: 67, startPoint y: 65, endPoint x: 282, endPoint y: 137, distance: 226.6
click at [282, 137] on h1 "Our Well-being Needs and the Impact of Place - The Supportive Environment Theory" at bounding box center [225, 103] width 337 height 91
copy h1 "Our Well-being Needs and the Impact of Place - The Supportive Environment Theory"
